Goal: Obtain resource: Obtain resource

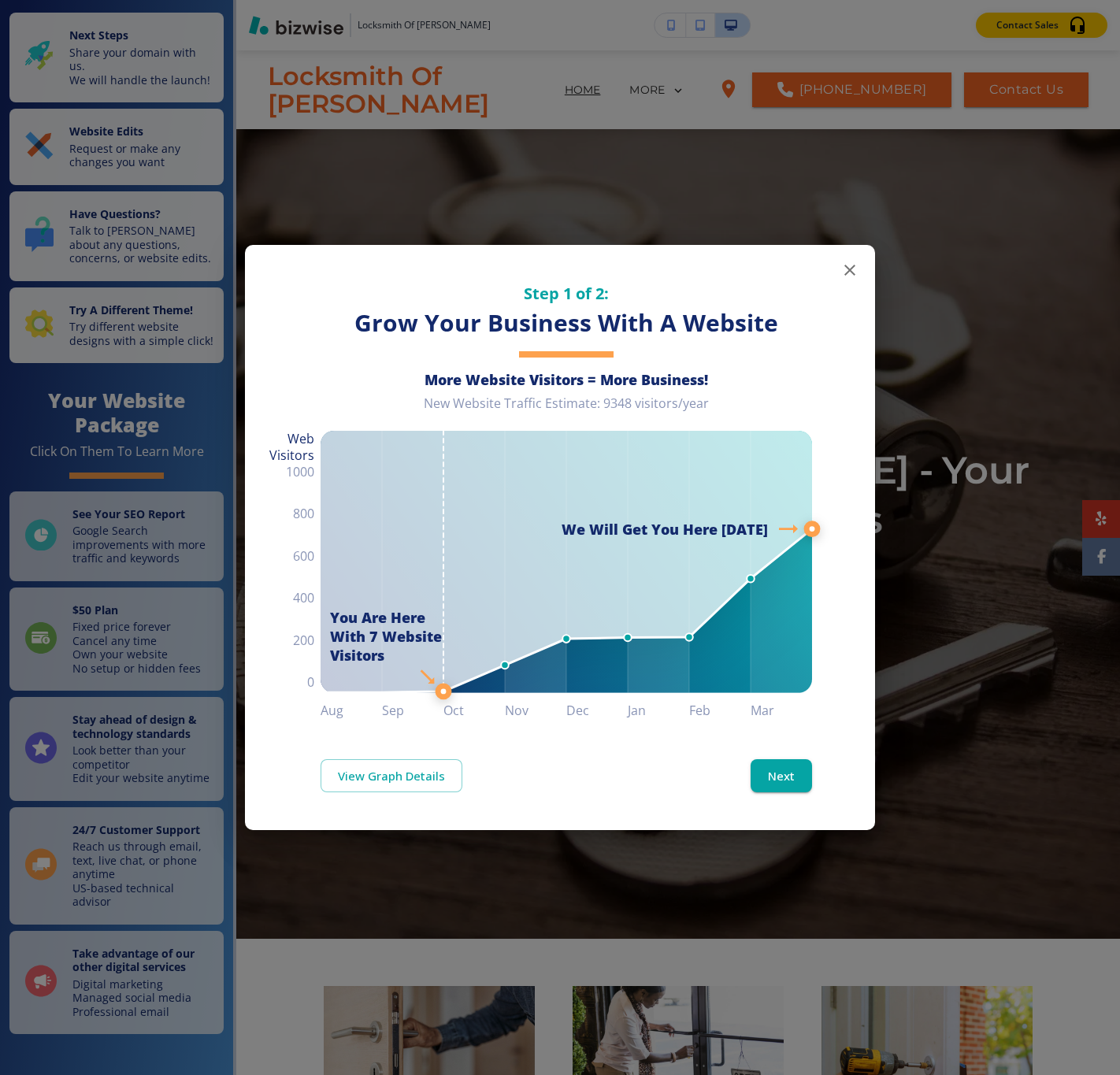
click at [848, 265] on icon "button" at bounding box center [849, 270] width 19 height 19
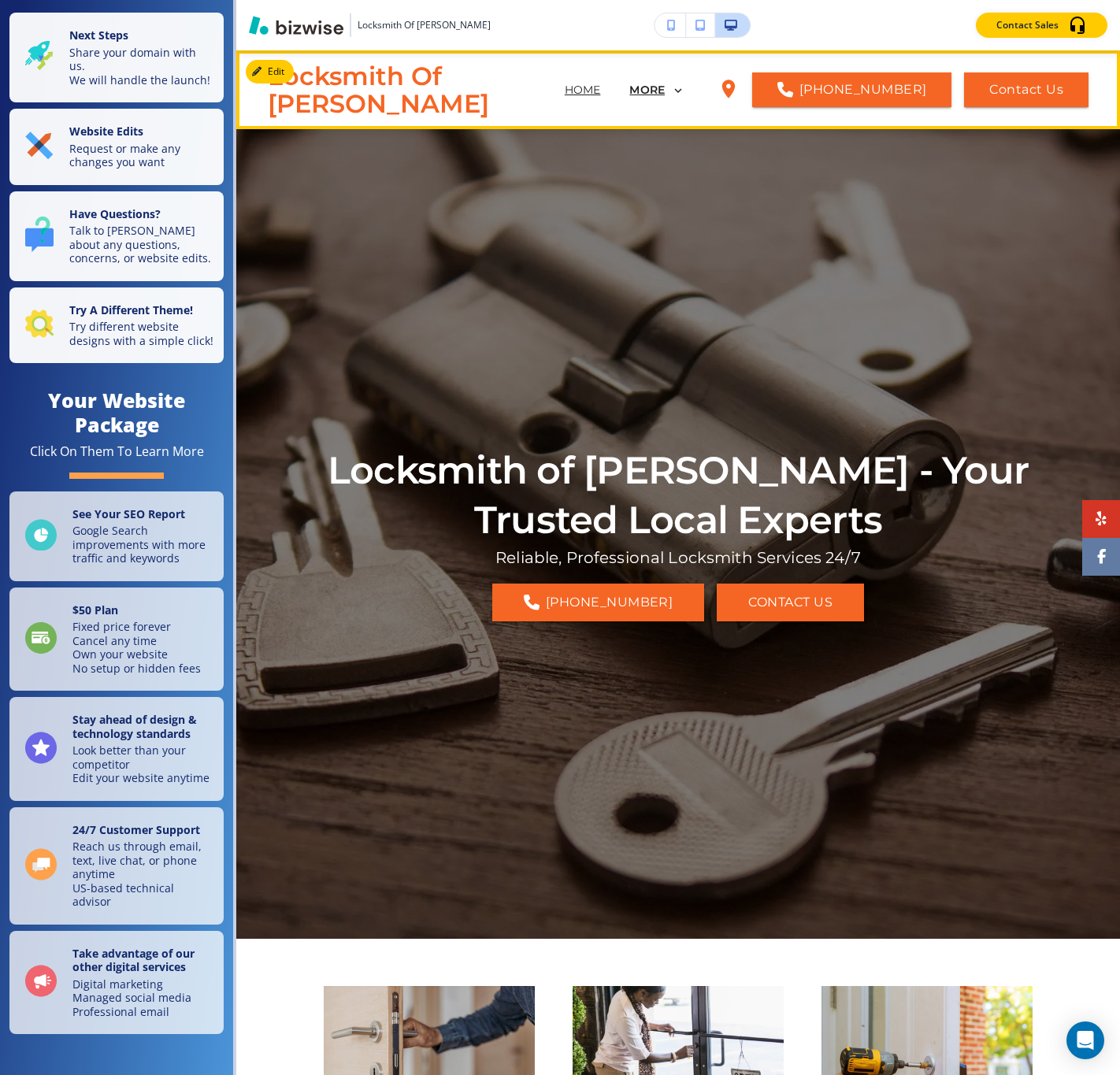
click at [660, 87] on p "MORE" at bounding box center [646, 90] width 35 height 11
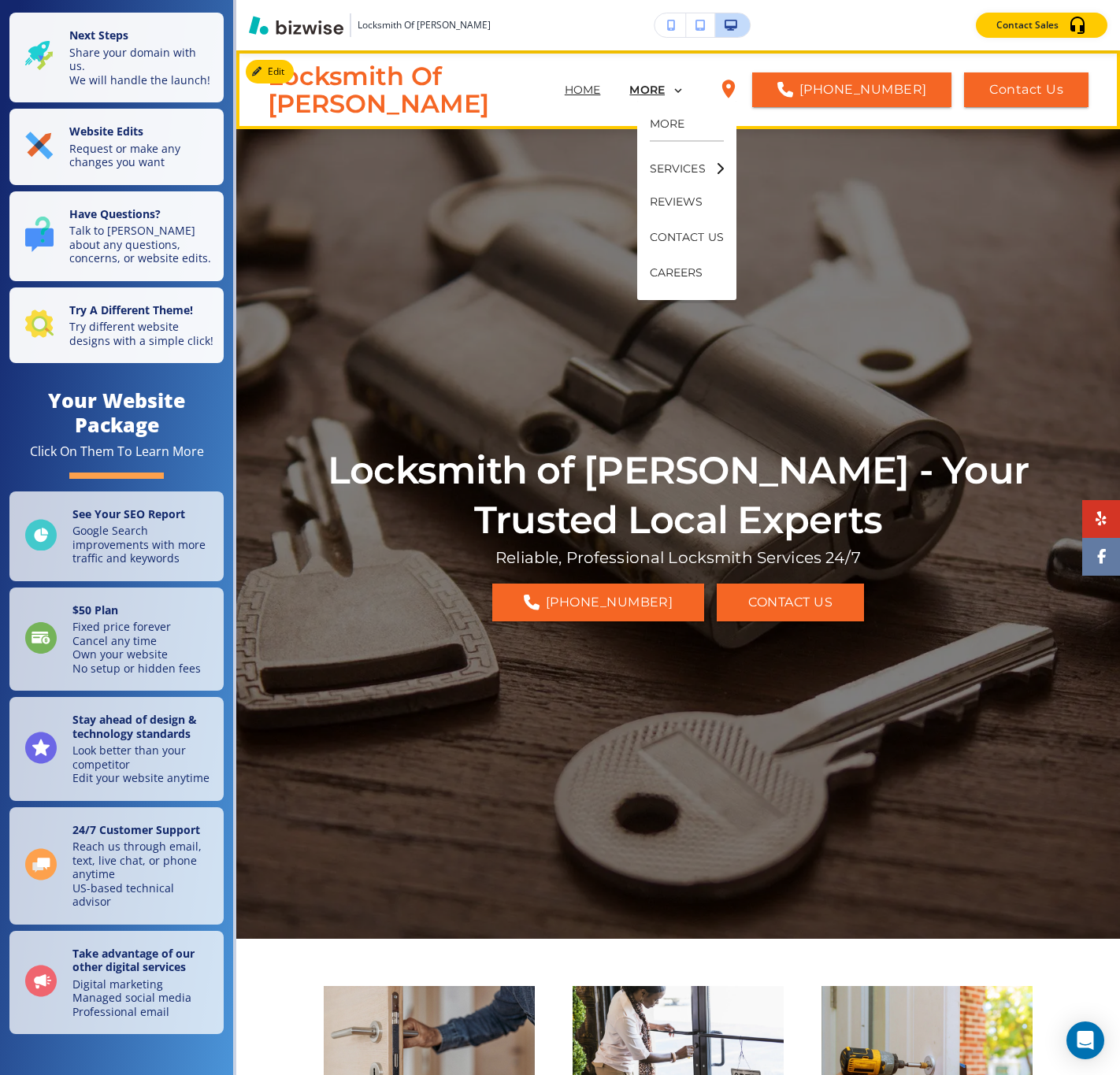
click at [660, 87] on p "MORE" at bounding box center [646, 90] width 35 height 11
